Goal: Find contact information: Find contact information

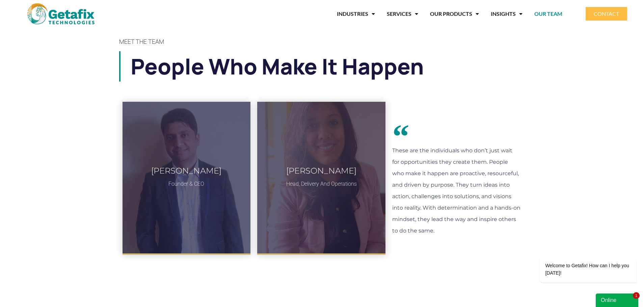
click at [623, 299] on div "Online" at bounding box center [616, 300] width 32 height 8
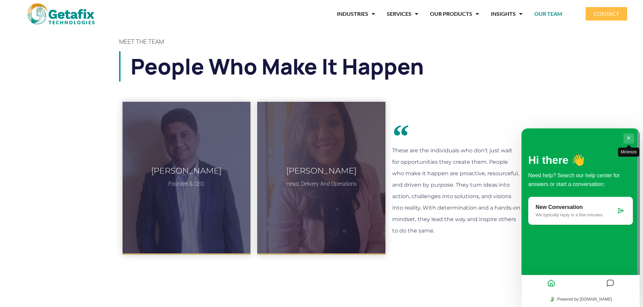
click at [629, 138] on button "Minimize" at bounding box center [628, 139] width 11 height 10
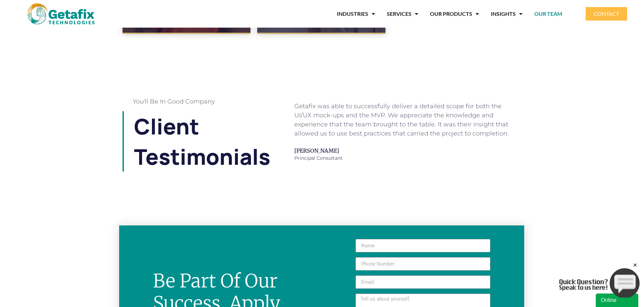
scroll to position [472, 0]
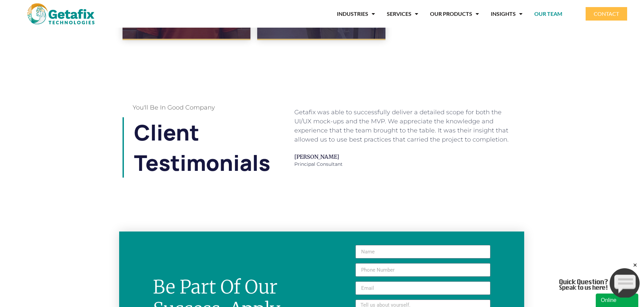
click at [339, 159] on div "Getafix was able to successfully deliver a detailed scope for both the UI/UX mo…" at bounding box center [405, 138] width 223 height 60
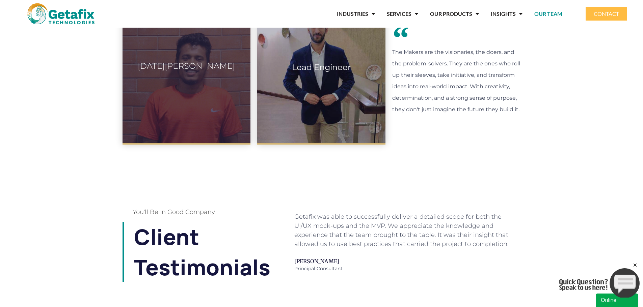
scroll to position [371, 0]
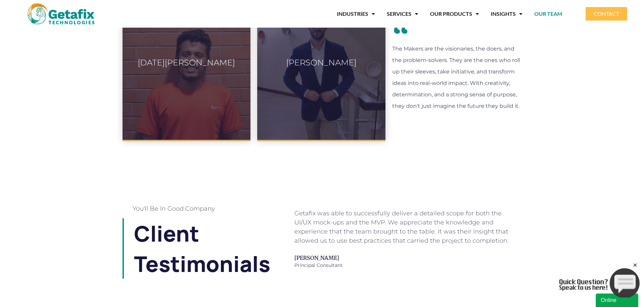
click at [338, 221] on div "Getafix was able to successfully deliver a detailed scope for both the UI/UX mo…" at bounding box center [405, 227] width 223 height 36
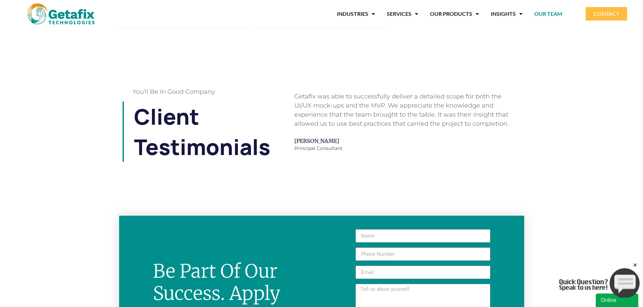
scroll to position [506, 0]
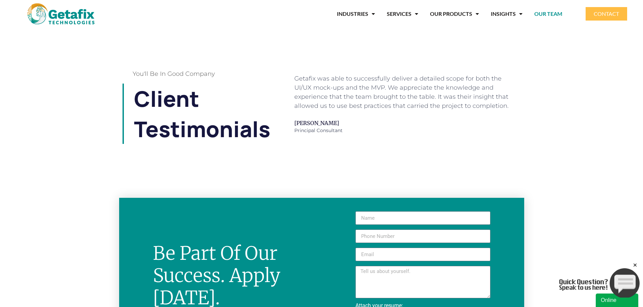
click at [309, 127] on span "Principal Consultant" at bounding box center [405, 130] width 223 height 7
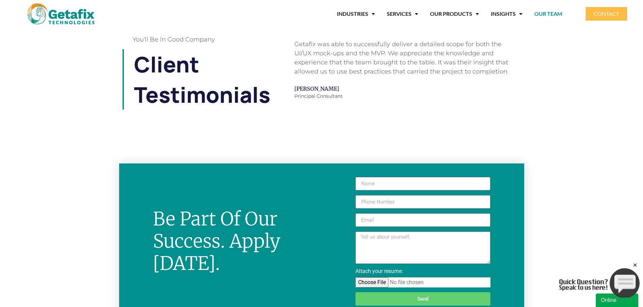
scroll to position [416, 0]
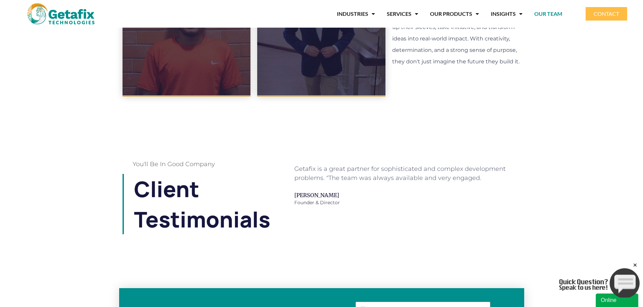
click at [523, 183] on div "Getafix has delivered on time and within budget despite the changes in the scop…" at bounding box center [649, 195] width 253 height 74
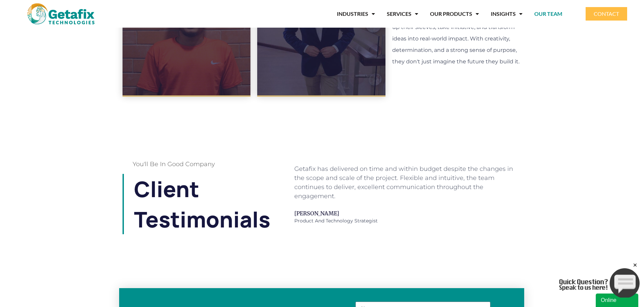
click at [519, 188] on div "Getafix has delivered on time and within budget despite the changes in the scop…" at bounding box center [397, 195] width 253 height 74
click at [429, 188] on div "Getafix has delivered on time and within budget despite the changes in the scop…" at bounding box center [405, 183] width 223 height 36
click at [429, 187] on div "Getafix has delivered on time and within budget despite the changes in the scop…" at bounding box center [405, 183] width 223 height 36
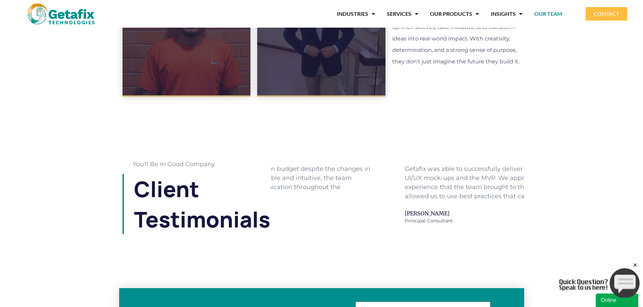
click at [508, 184] on div "Getafix was able to successfully deliver a detailed scope for both the UI/UX mo…" at bounding box center [515, 183] width 223 height 36
click at [500, 176] on div "Getafix has delivered on time and within budget despite the changes in the scop…" at bounding box center [517, 183] width 223 height 36
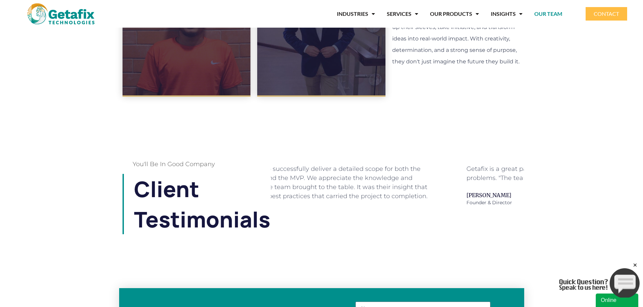
click at [532, 187] on section "You'll be in good company Client Testimonials Getafix is a great partner for so…" at bounding box center [321, 198] width 643 height 80
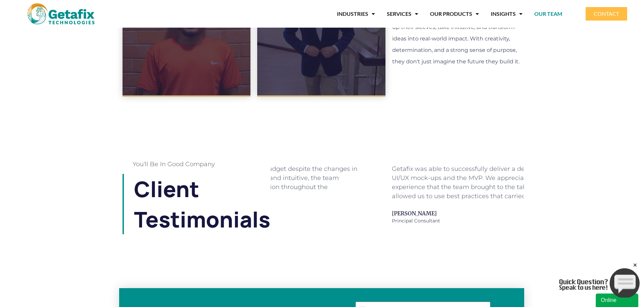
click at [493, 183] on div "Getafix was able to successfully deliver a detailed scope for both the UI/UX mo…" at bounding box center [503, 183] width 223 height 36
click at [475, 182] on div "Getafix has delivered on time and within budget despite the changes in the scop…" at bounding box center [514, 183] width 223 height 36
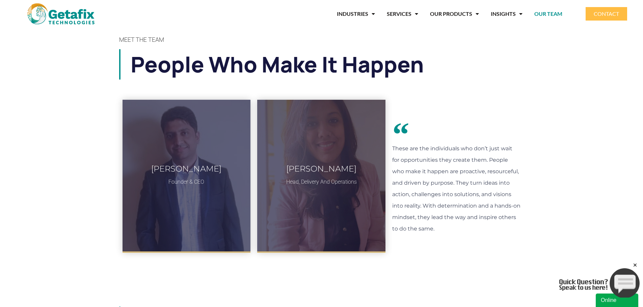
scroll to position [0, 0]
